Goal: Task Accomplishment & Management: Use online tool/utility

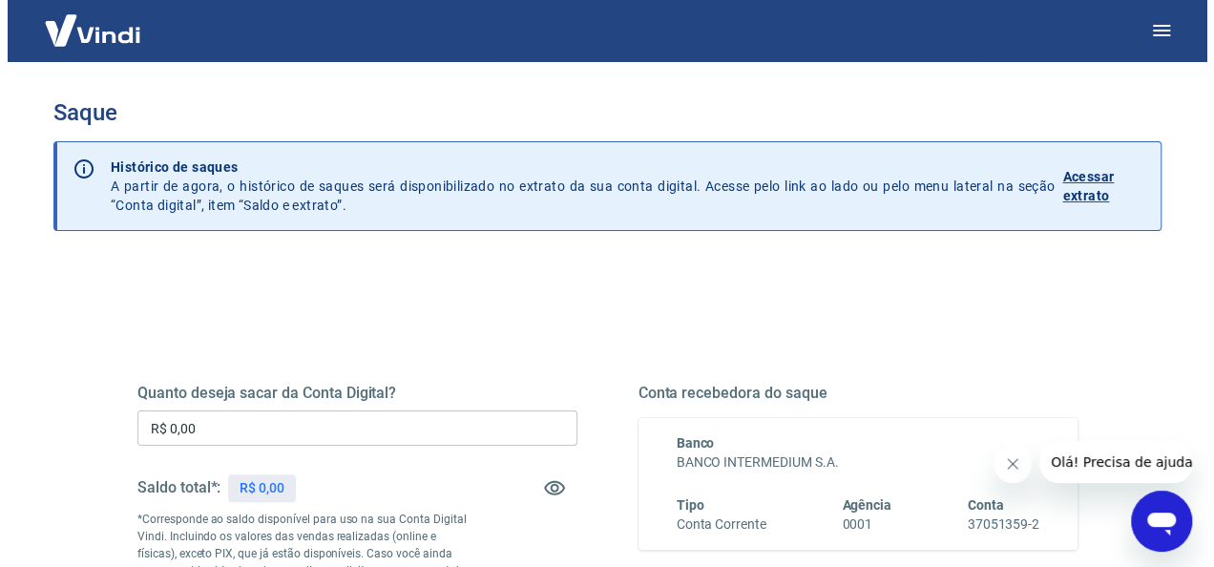
scroll to position [286, 0]
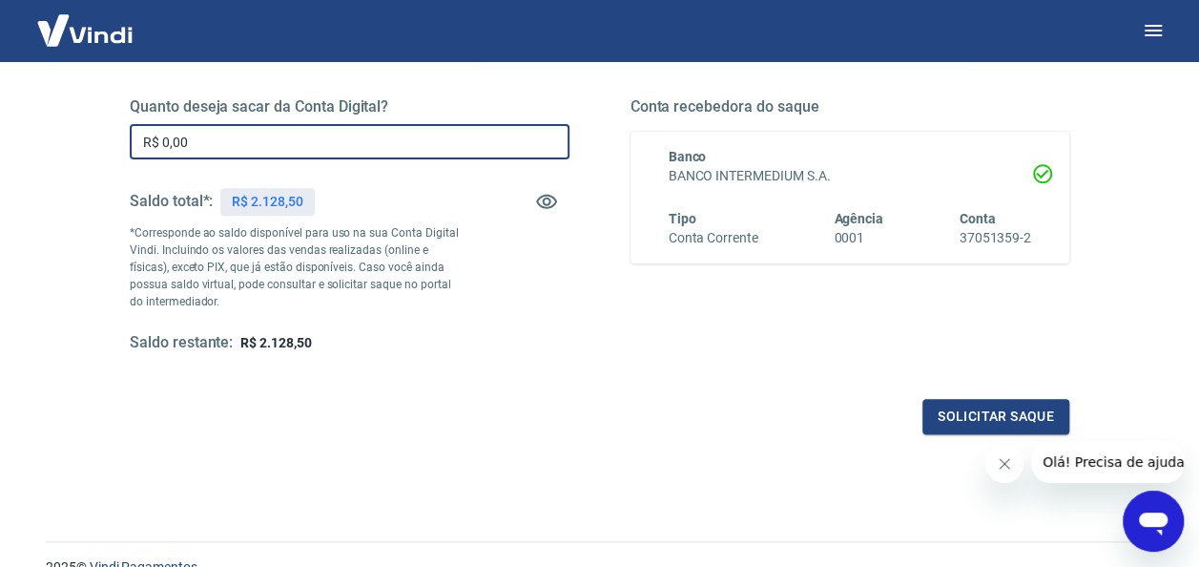
drag, startPoint x: 235, startPoint y: 141, endPoint x: 135, endPoint y: 141, distance: 99.2
click at [135, 141] on input "R$ 0,00" at bounding box center [350, 141] width 440 height 35
type input "R$ 2.128,50"
click at [936, 420] on button "Solicitar saque" at bounding box center [996, 416] width 147 height 35
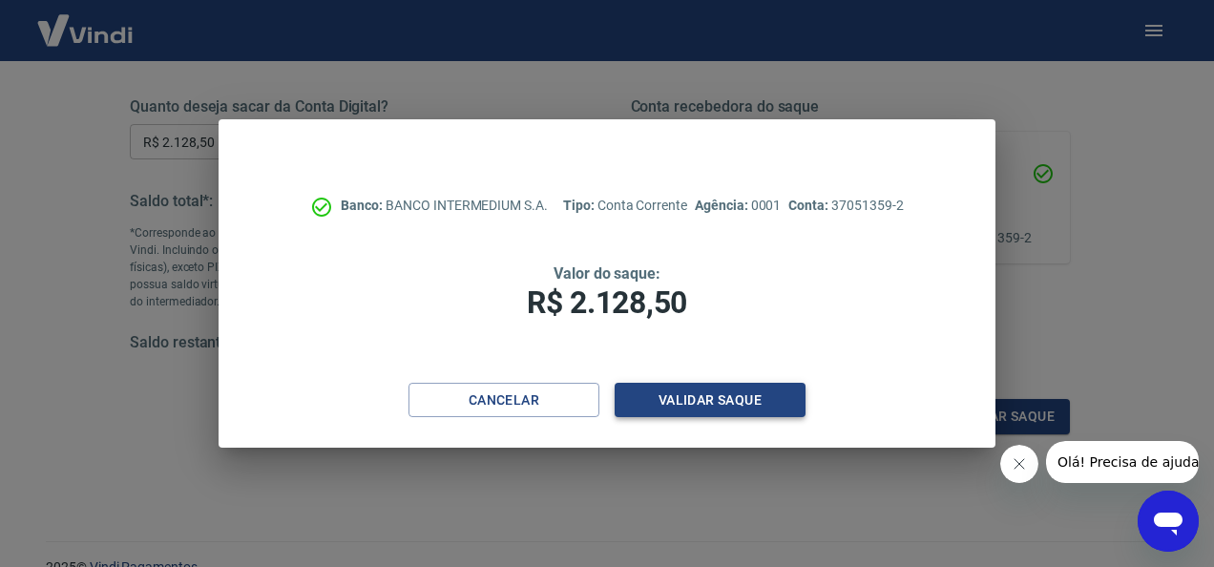
click at [735, 406] on button "Validar saque" at bounding box center [709, 400] width 191 height 35
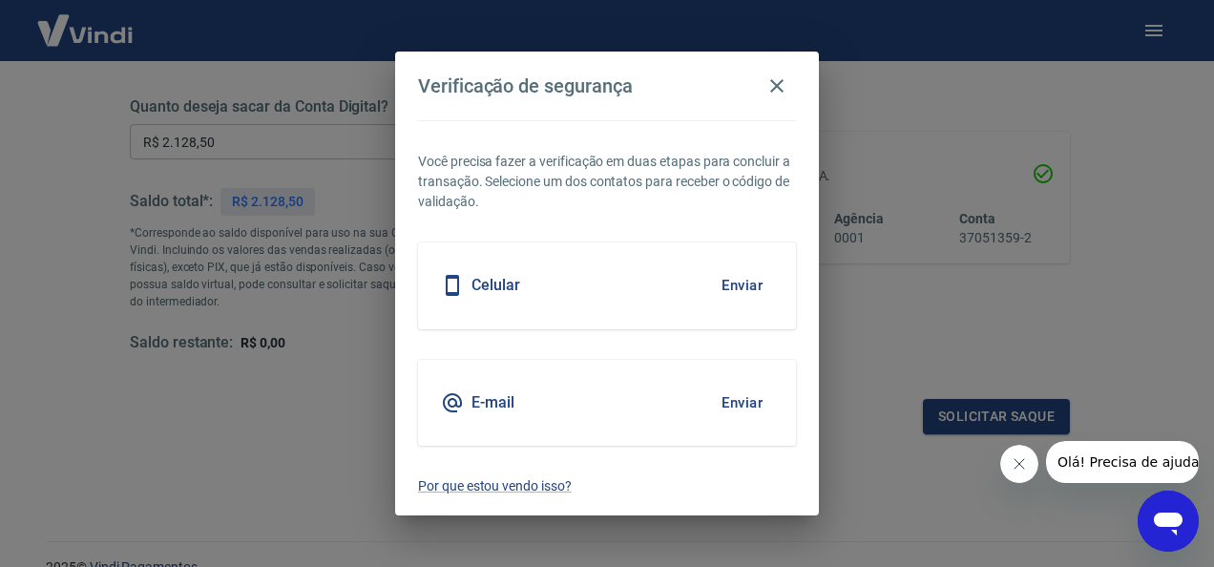
click at [735, 393] on button "Enviar" at bounding box center [742, 403] width 62 height 40
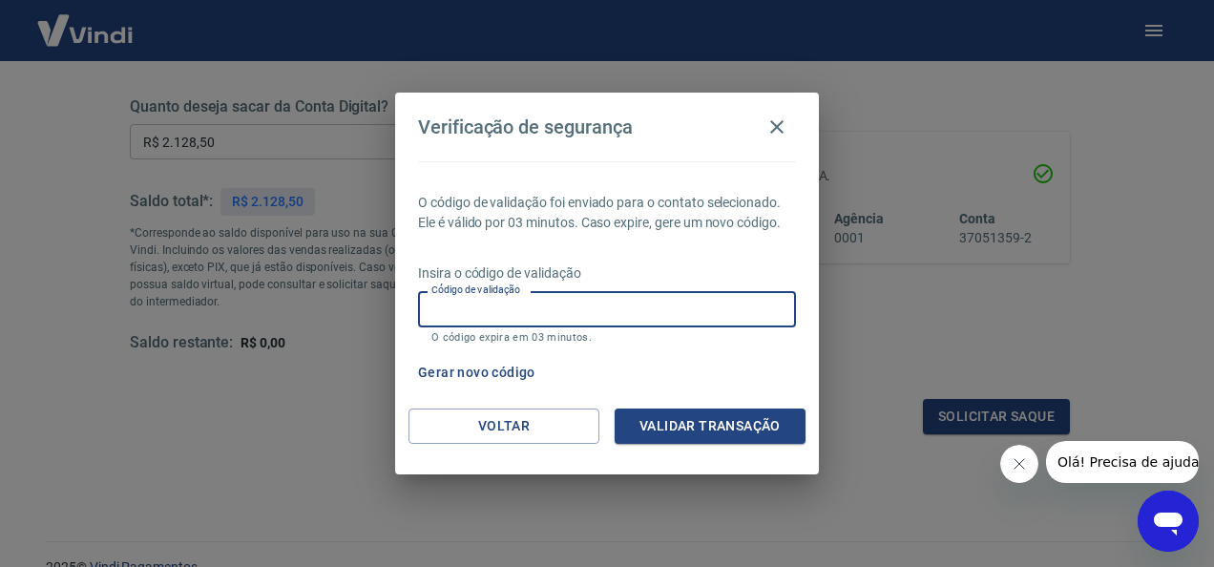
click at [599, 300] on input "Código de validação" at bounding box center [607, 308] width 378 height 35
type input "197722"
click at [696, 424] on button "Validar transação" at bounding box center [709, 425] width 191 height 35
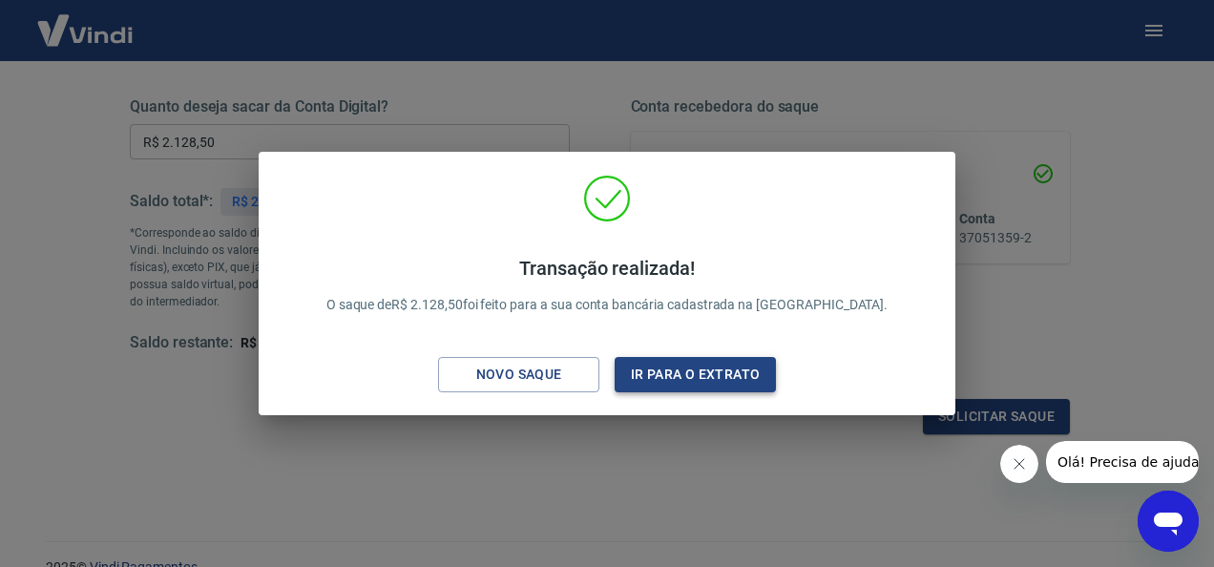
click at [645, 375] on button "Ir para o extrato" at bounding box center [694, 374] width 161 height 35
